Goal: Information Seeking & Learning: Learn about a topic

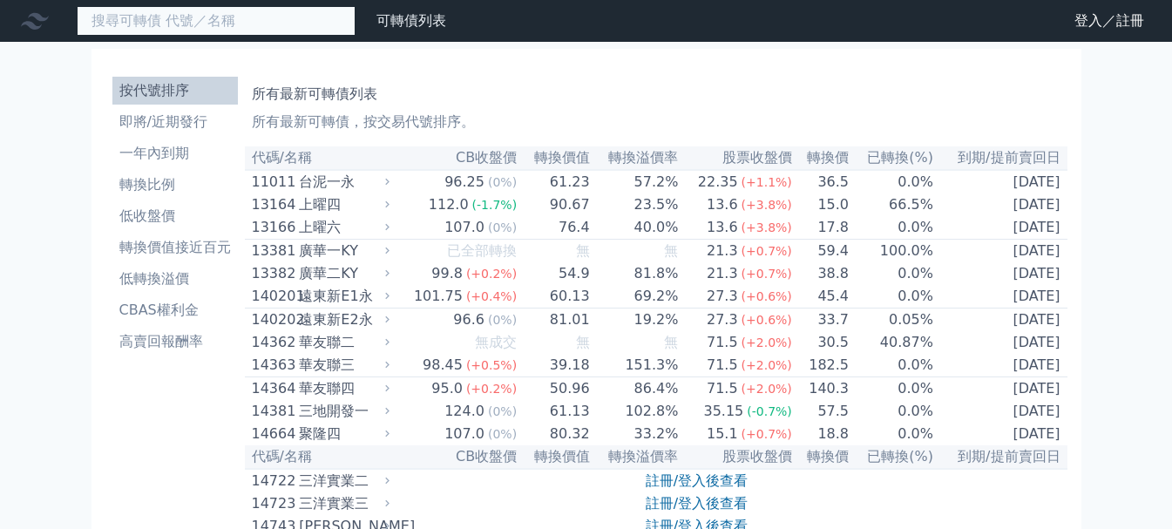
click at [185, 24] on input at bounding box center [216, 21] width 279 height 30
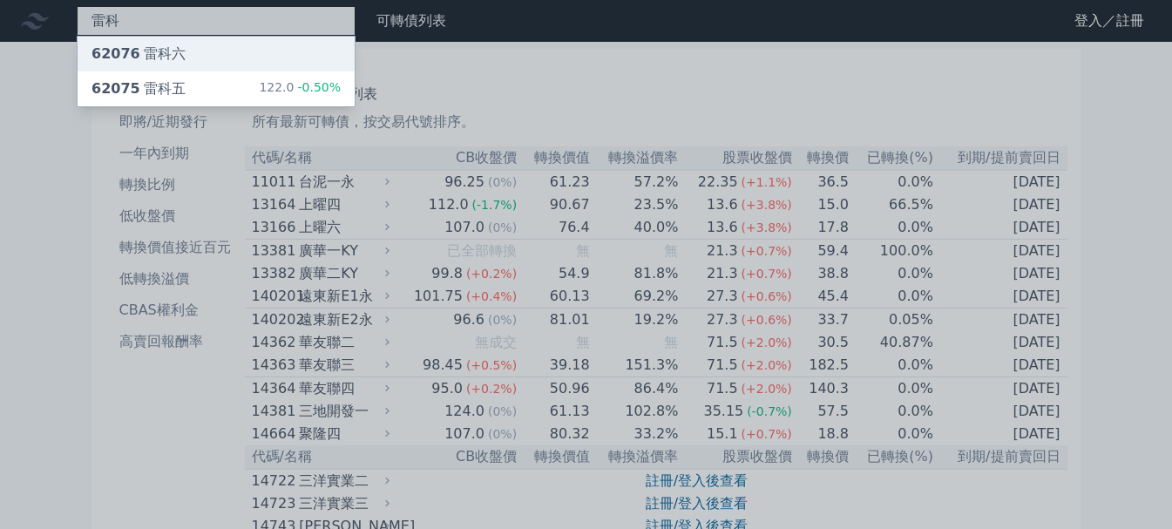
type input "雷科"
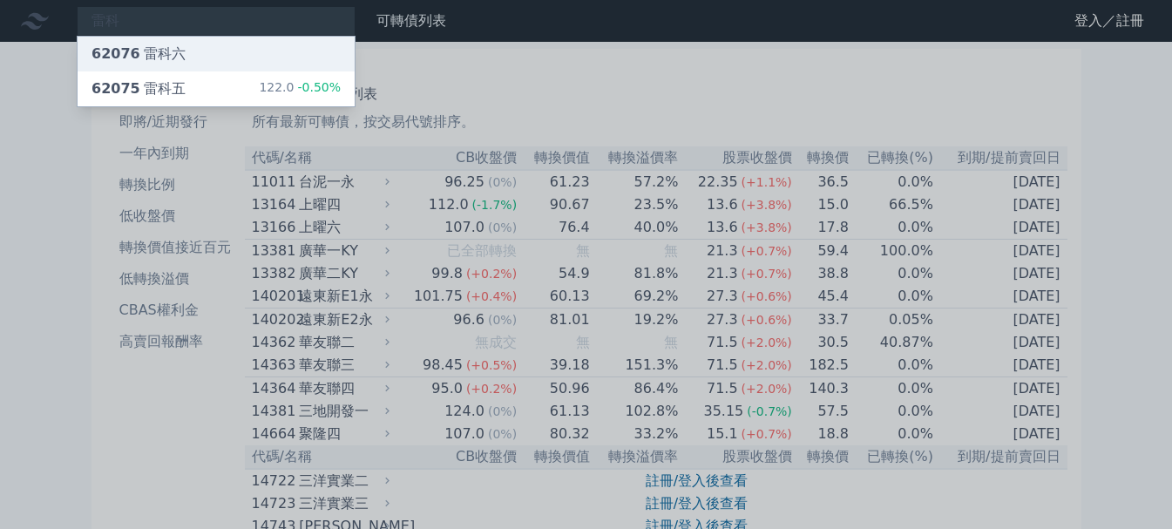
click at [179, 58] on div "62076 雷科六" at bounding box center [216, 54] width 277 height 35
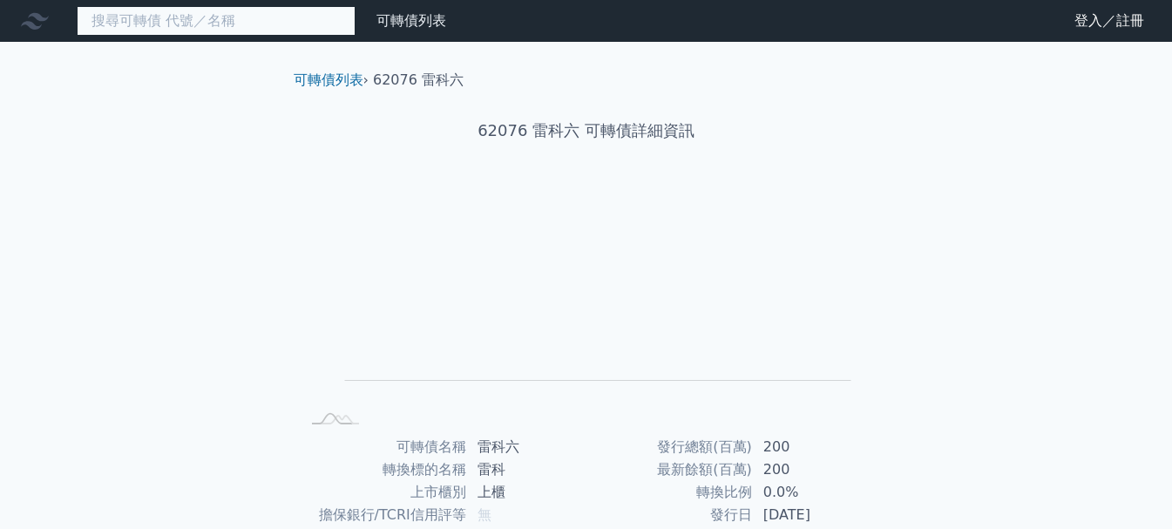
click at [231, 17] on input at bounding box center [216, 21] width 279 height 30
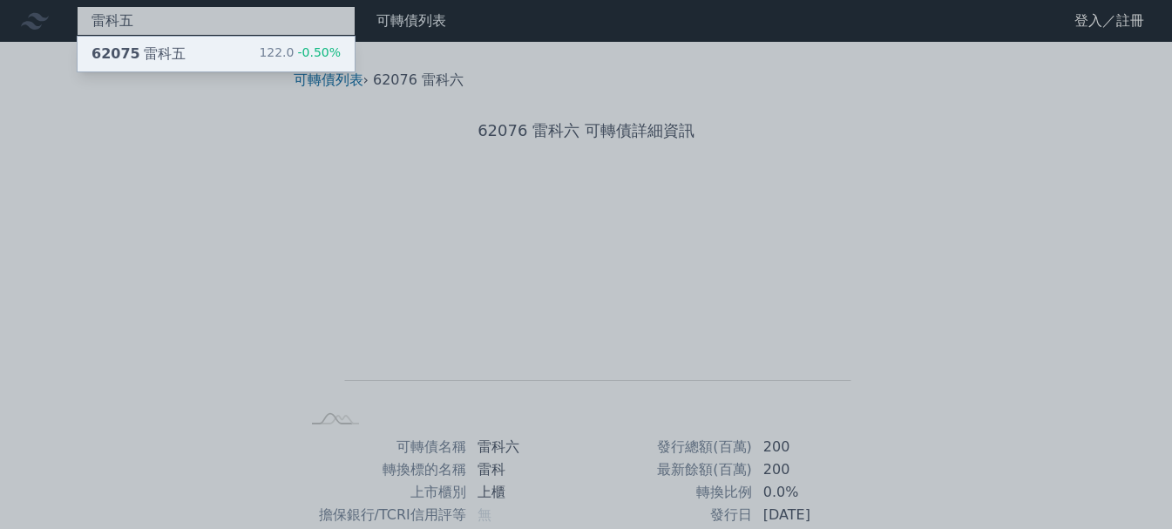
type input "雷科五"
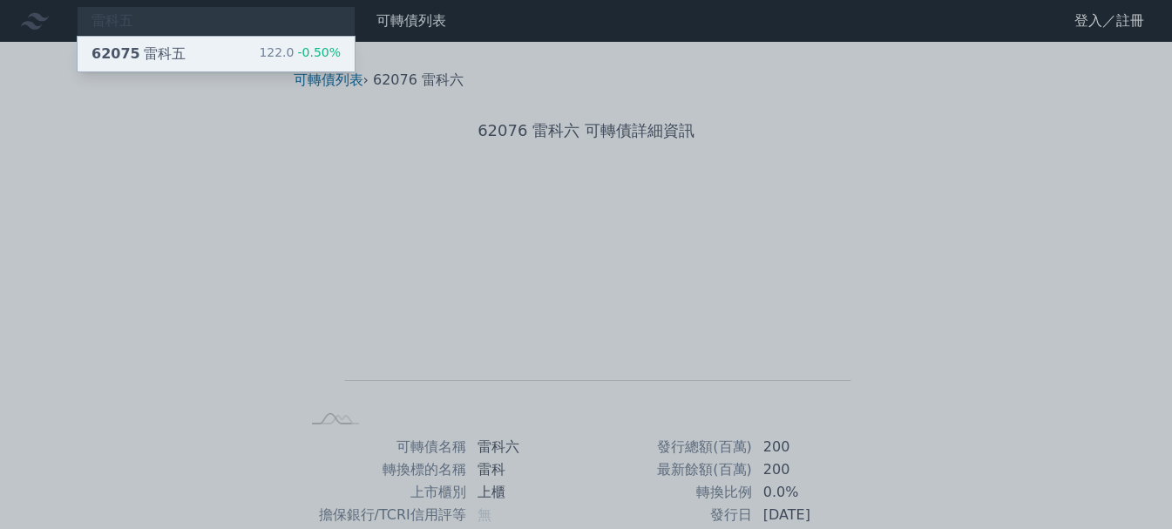
click at [180, 54] on div "62075 雷科五 122.0 -0.50%" at bounding box center [216, 54] width 277 height 35
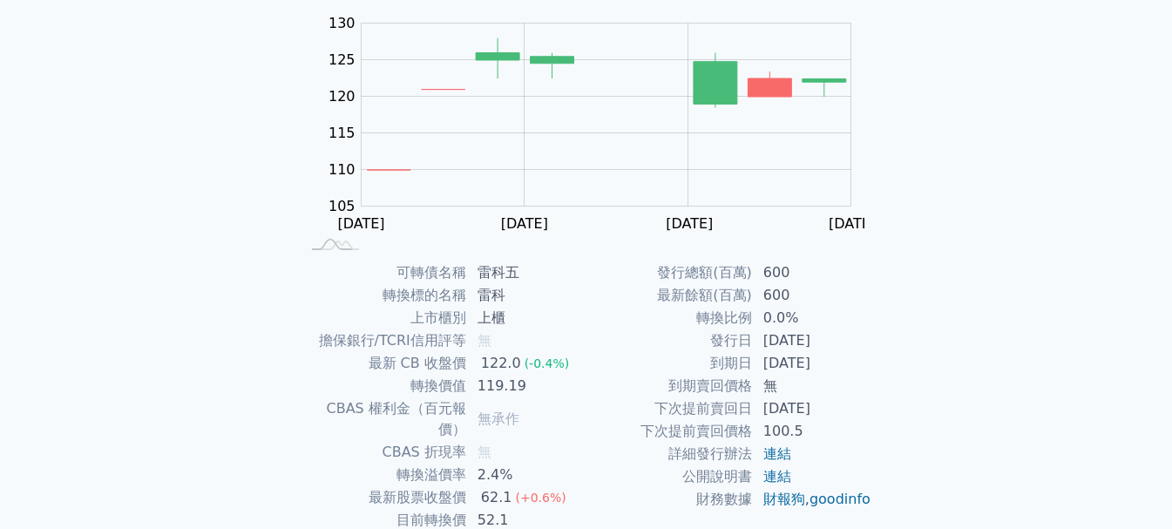
scroll to position [261, 0]
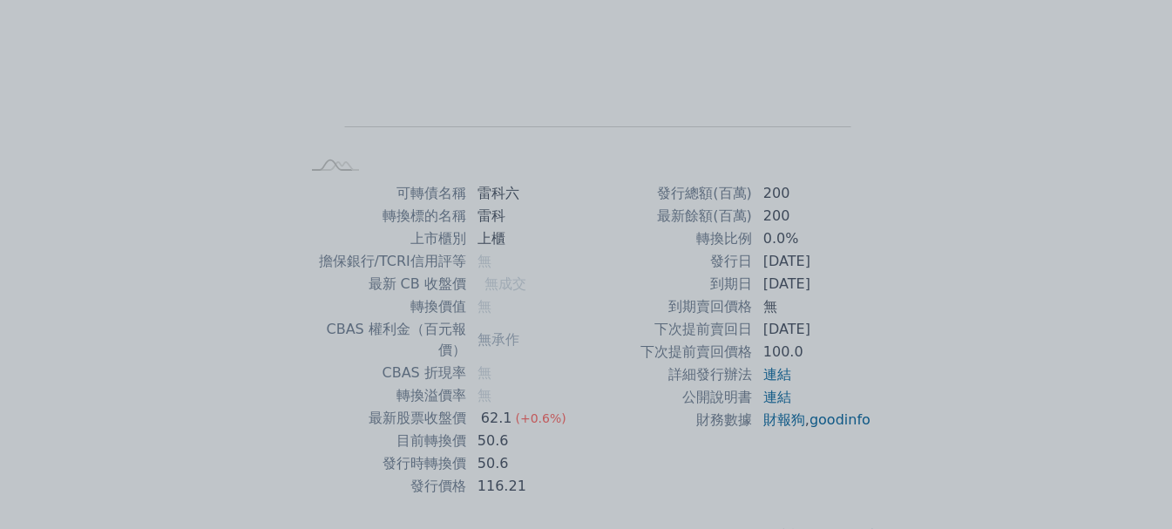
scroll to position [261, 0]
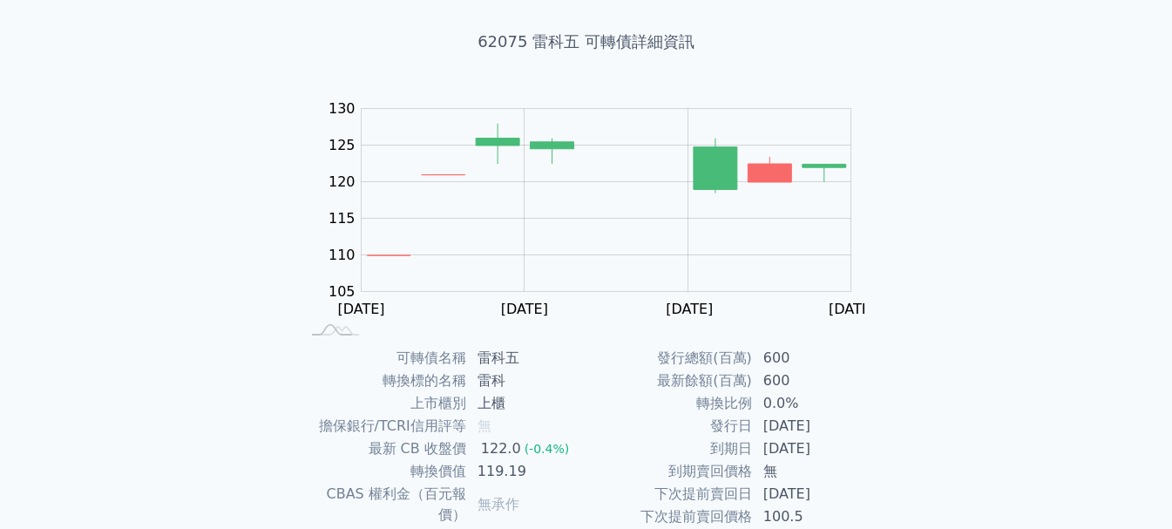
scroll to position [87, 0]
